Goal: Transaction & Acquisition: Purchase product/service

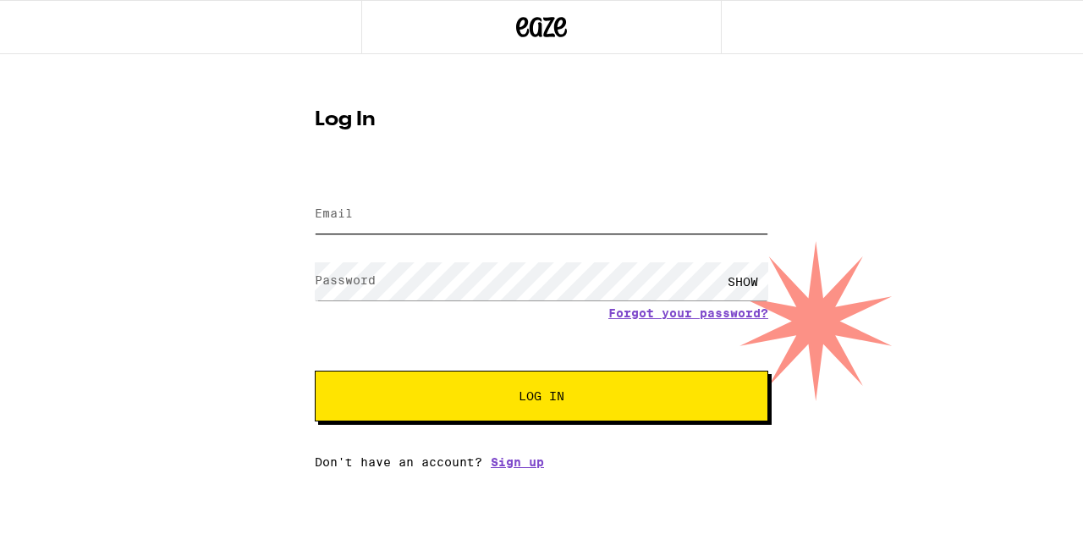
type input "[EMAIL_ADDRESS][DOMAIN_NAME]"
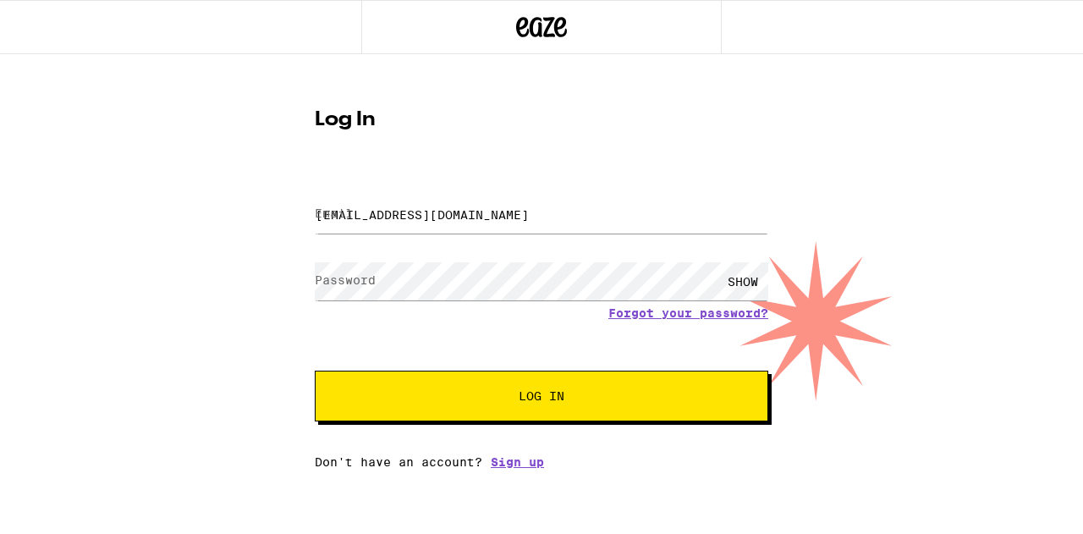
click at [584, 421] on button "Log In" at bounding box center [541, 395] width 453 height 51
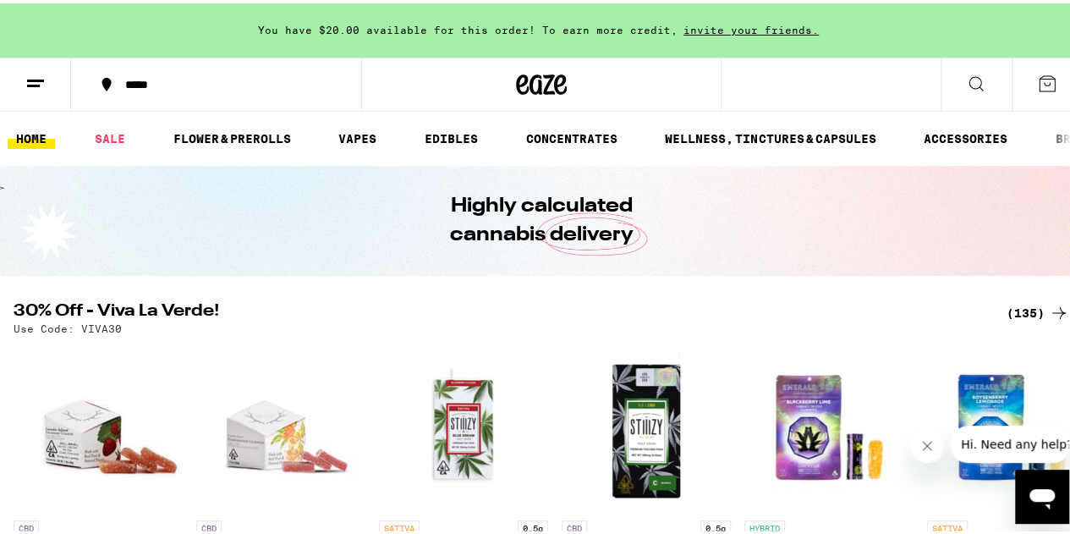
click at [950, 79] on button at bounding box center [976, 81] width 71 height 53
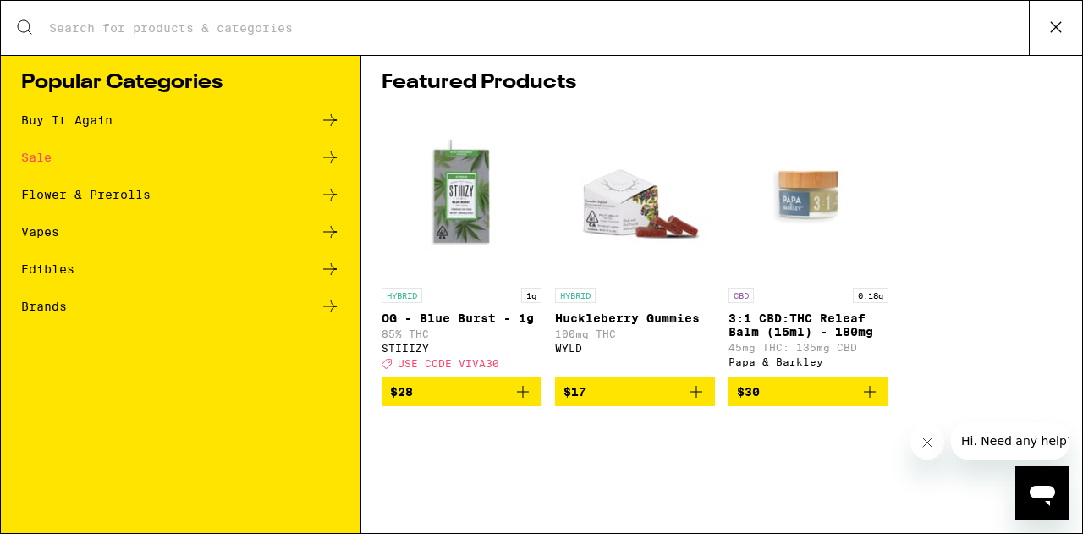
click at [166, 151] on div "Sale" at bounding box center [180, 157] width 319 height 20
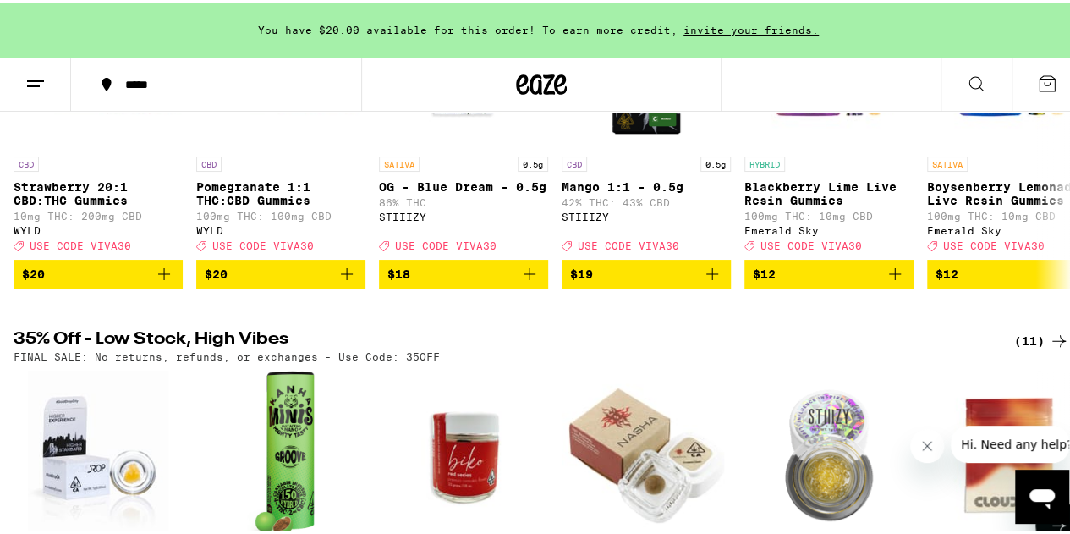
scroll to position [85, 0]
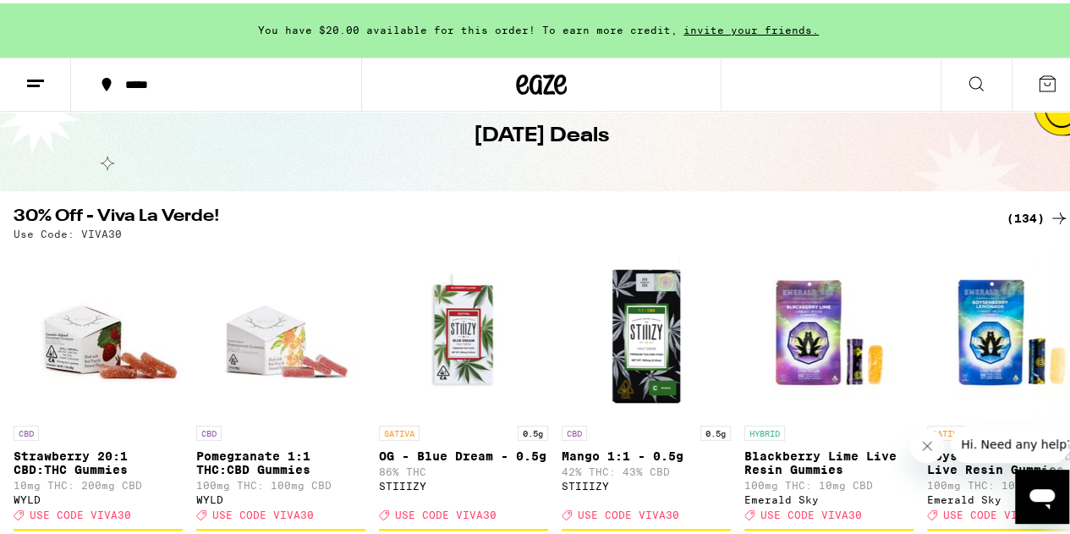
click at [1027, 212] on div "(134)" at bounding box center [1038, 215] width 63 height 20
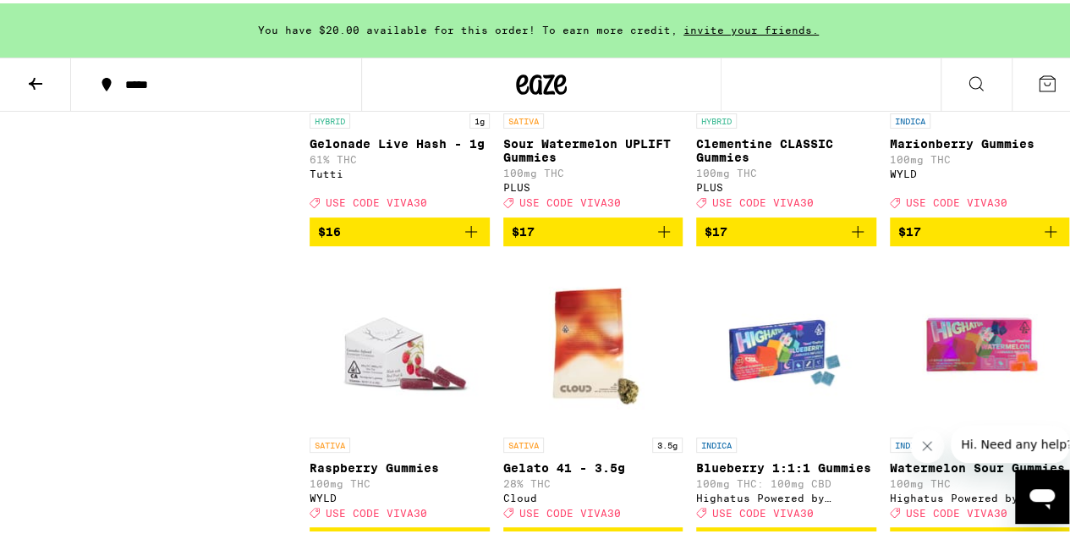
scroll to position [3299, 0]
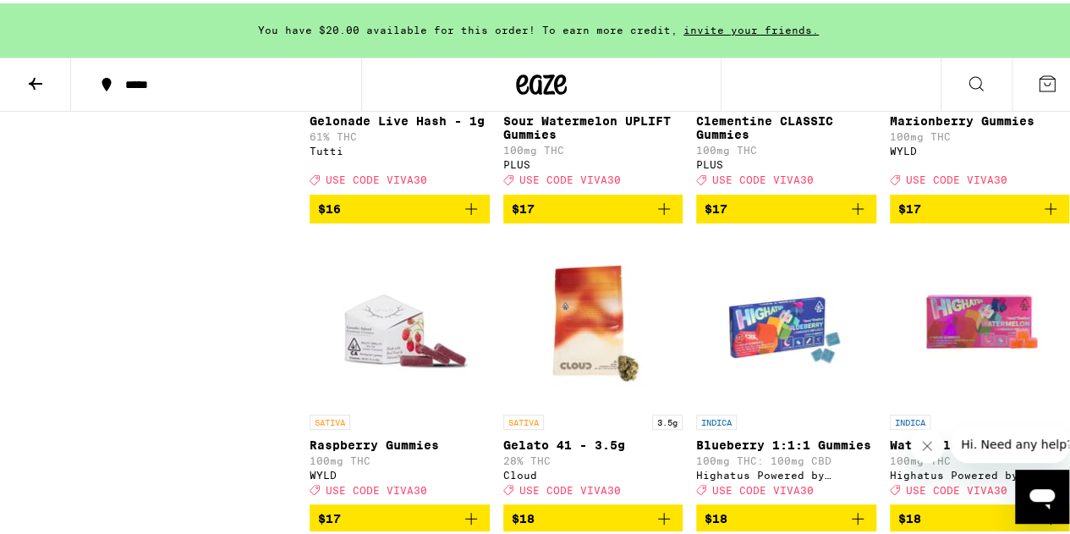
click at [1040, 216] on icon "Add to bag" at bounding box center [1050, 205] width 20 height 20
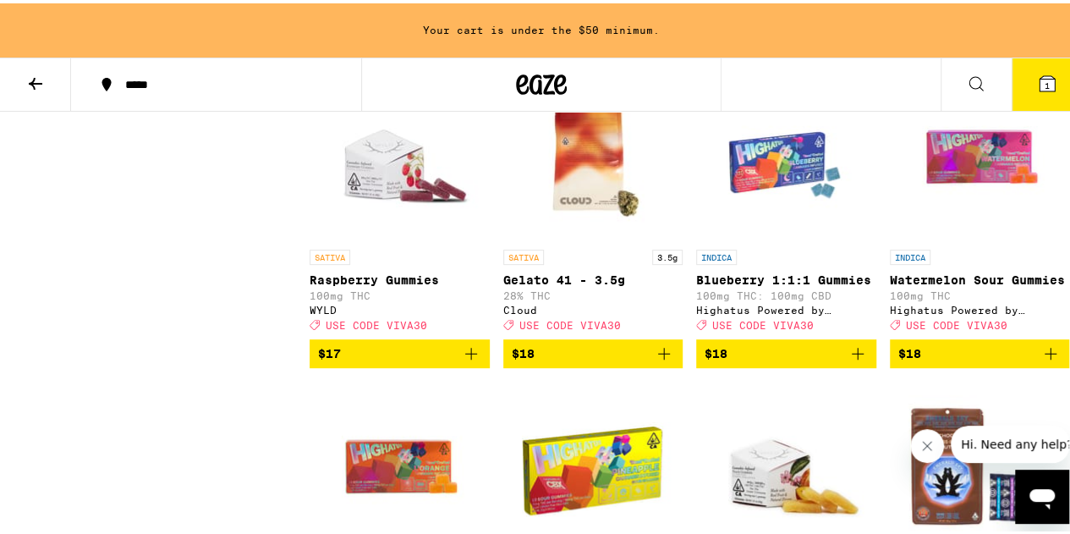
scroll to position [3468, 0]
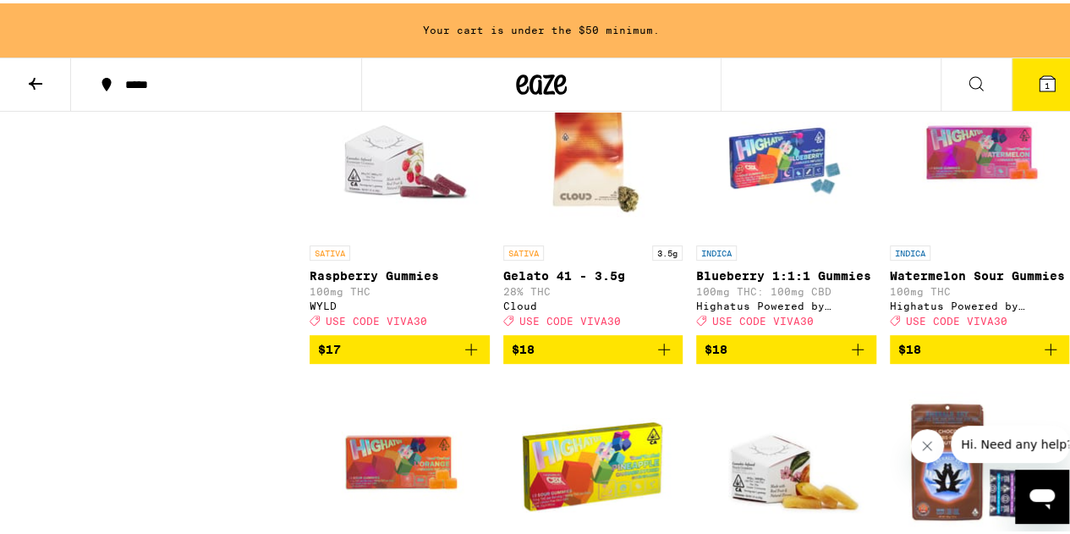
click at [466, 356] on icon "Add to bag" at bounding box center [471, 346] width 20 height 20
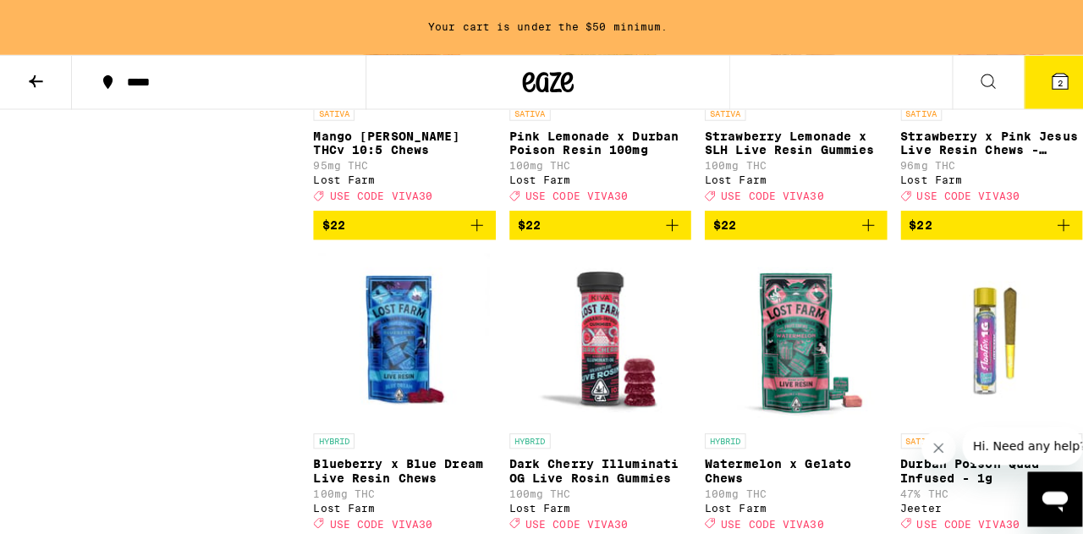
scroll to position [6851, 0]
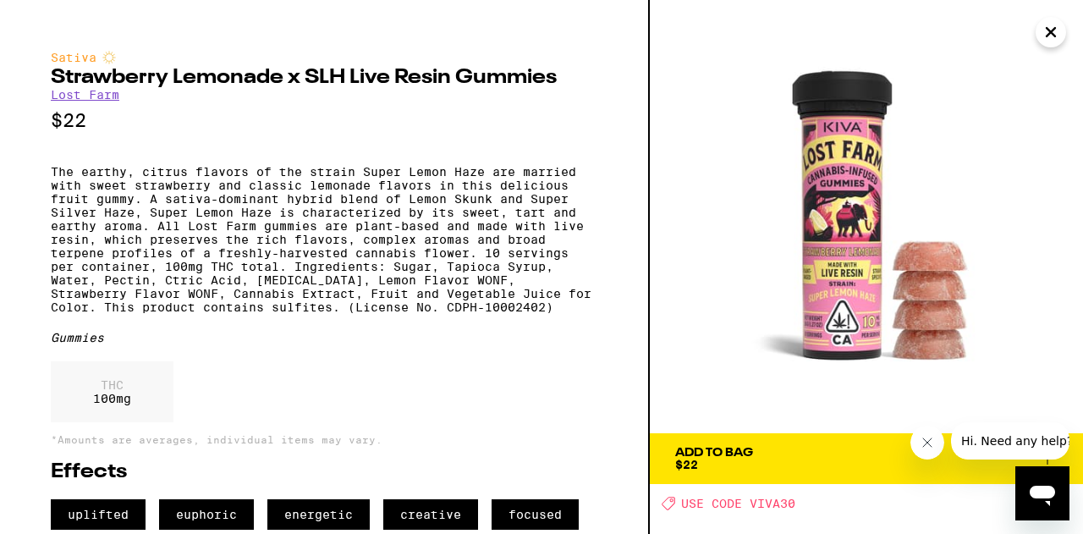
click at [1049, 34] on icon "Close" at bounding box center [1050, 32] width 8 height 8
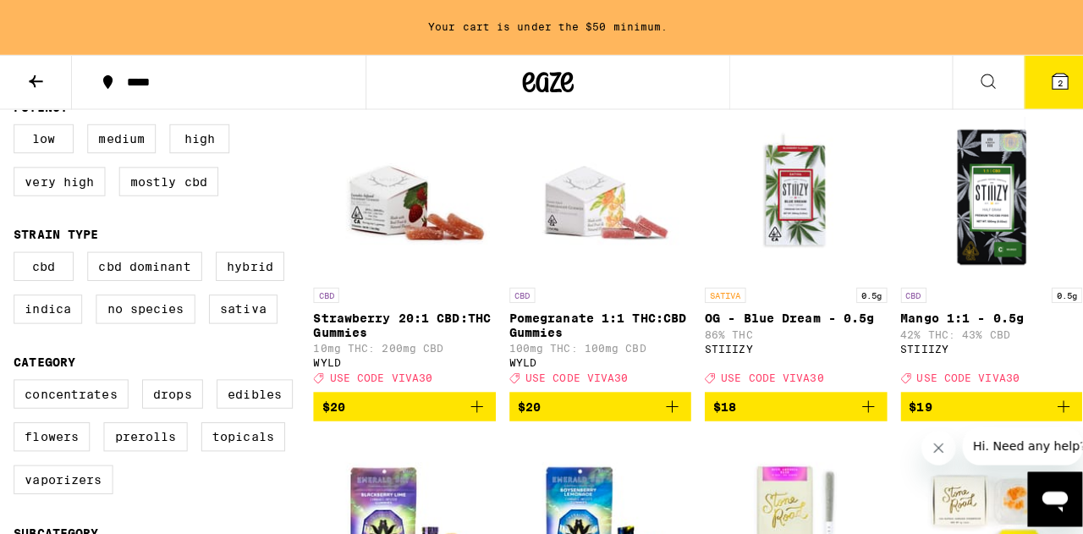
scroll to position [169, 0]
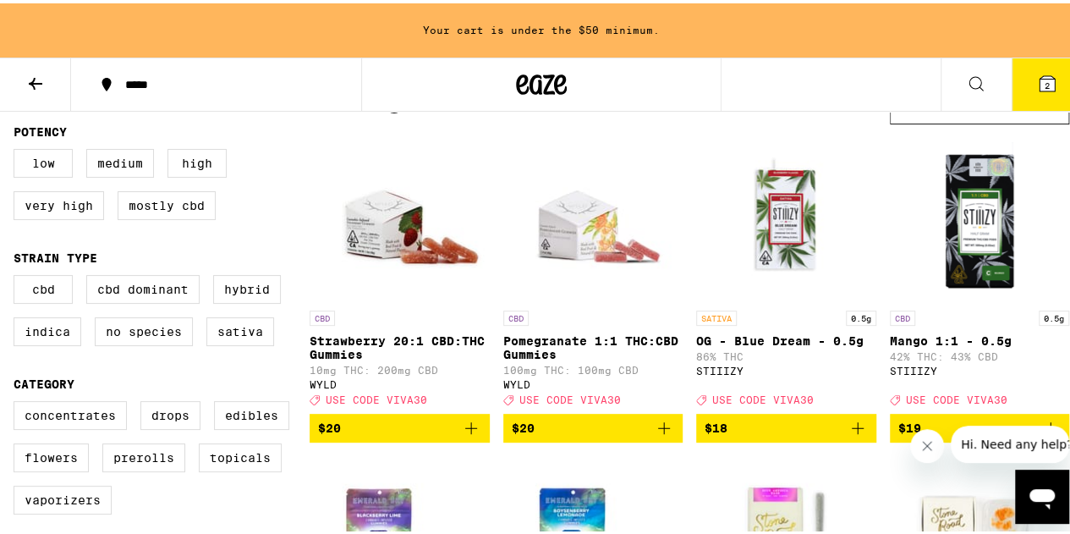
click at [429, 338] on p "Strawberry 20:1 CBD:THC Gummies" at bounding box center [400, 344] width 180 height 27
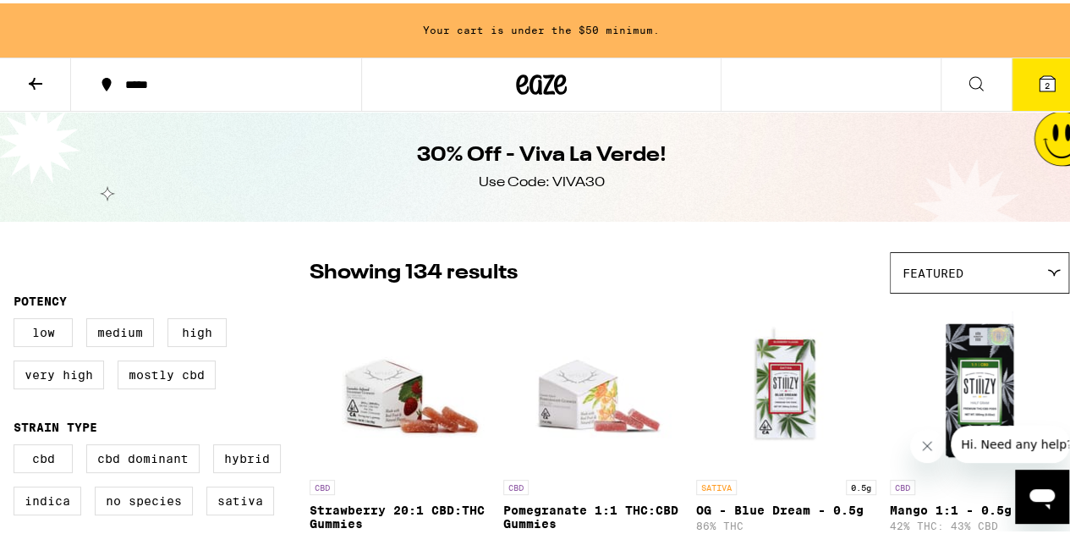
click at [966, 82] on icon at bounding box center [976, 80] width 20 height 20
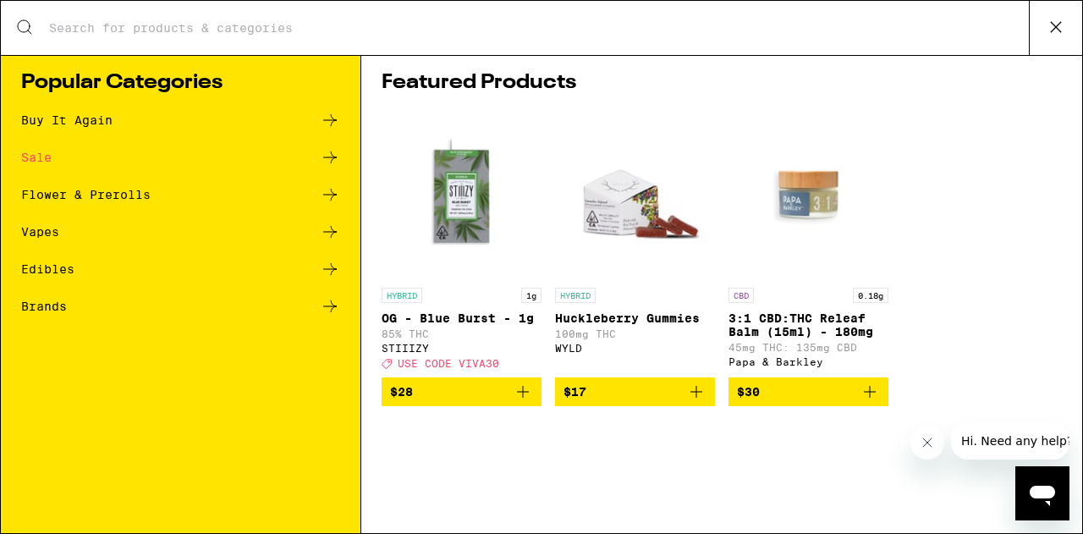
click at [420, 40] on div "Search for Products" at bounding box center [541, 28] width 1081 height 54
click at [143, 28] on input "Search for Products" at bounding box center [538, 27] width 980 height 15
type input "kanha"
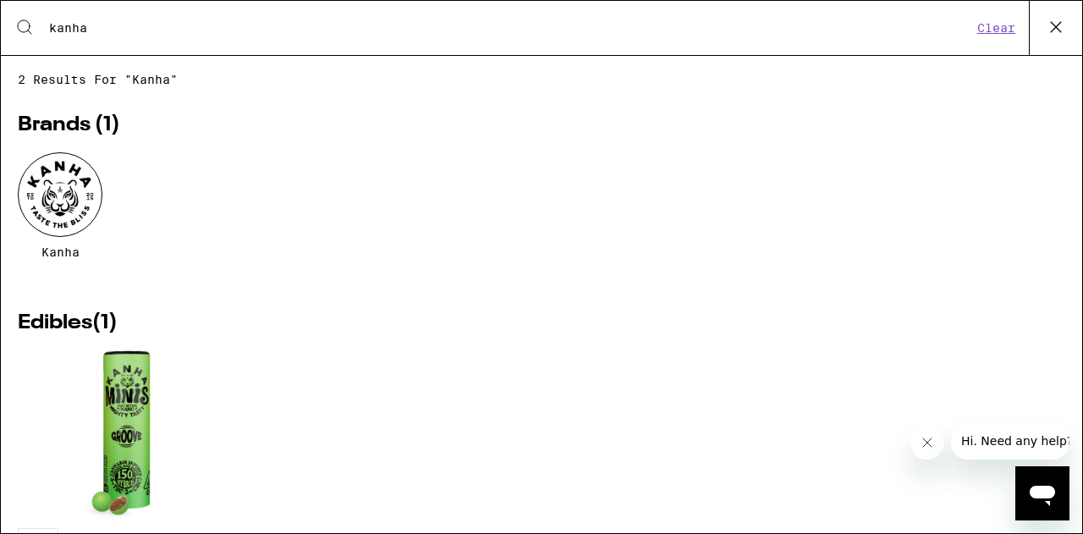
click at [73, 195] on div at bounding box center [60, 194] width 85 height 85
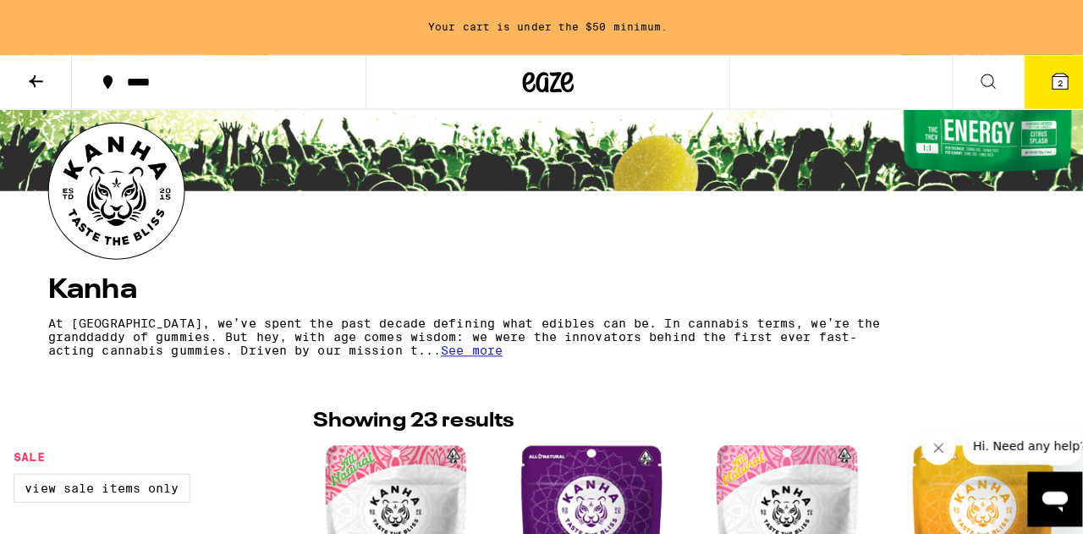
scroll to position [85, 0]
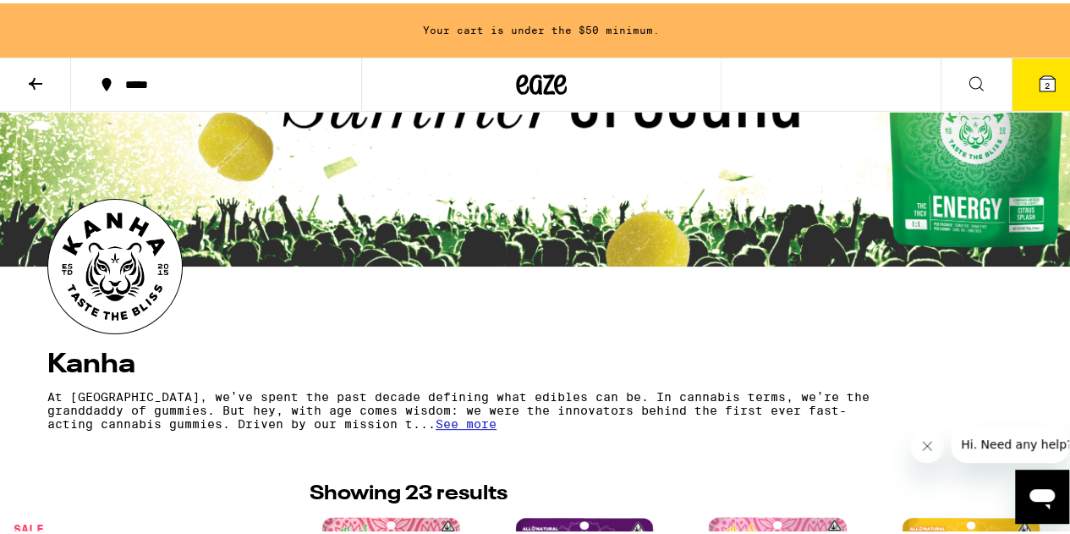
click at [1057, 78] on button "2" at bounding box center [1047, 81] width 71 height 52
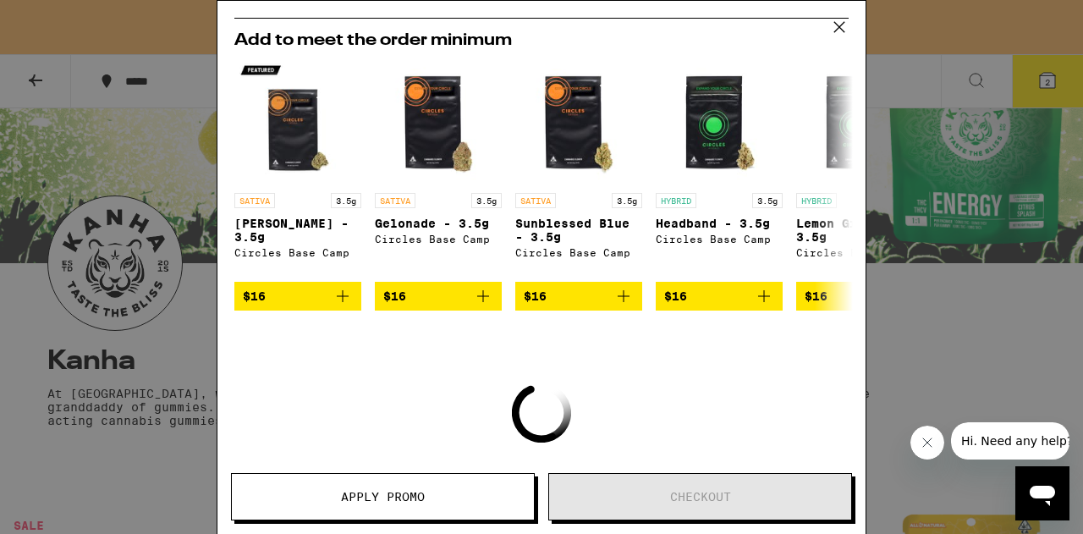
scroll to position [183, 0]
